Goal: Task Accomplishment & Management: Use online tool/utility

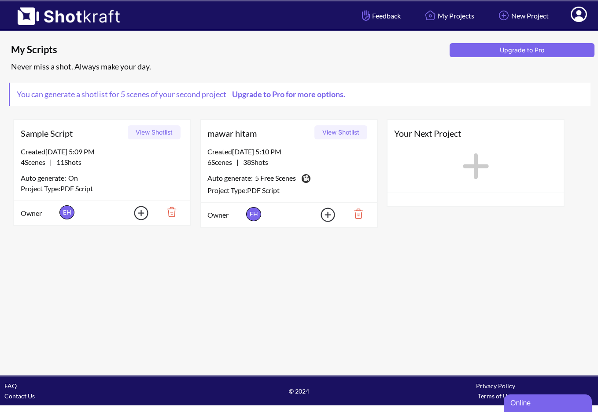
click at [149, 150] on div "Created [DATE] 5:09 PM" at bounding box center [102, 152] width 163 height 11
click at [155, 134] on button "View Shotlist" at bounding box center [154, 132] width 53 height 14
